Goal: Task Accomplishment & Management: Use online tool/utility

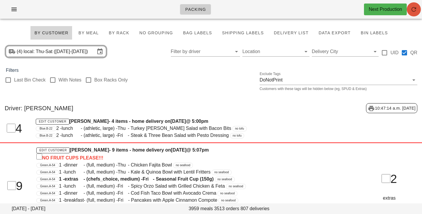
click at [416, 11] on icon "button" at bounding box center [413, 9] width 7 height 7
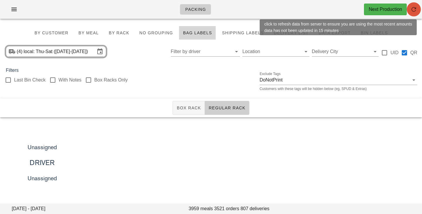
click at [414, 11] on icon "button" at bounding box center [413, 9] width 7 height 7
